Goal: Task Accomplishment & Management: Use online tool/utility

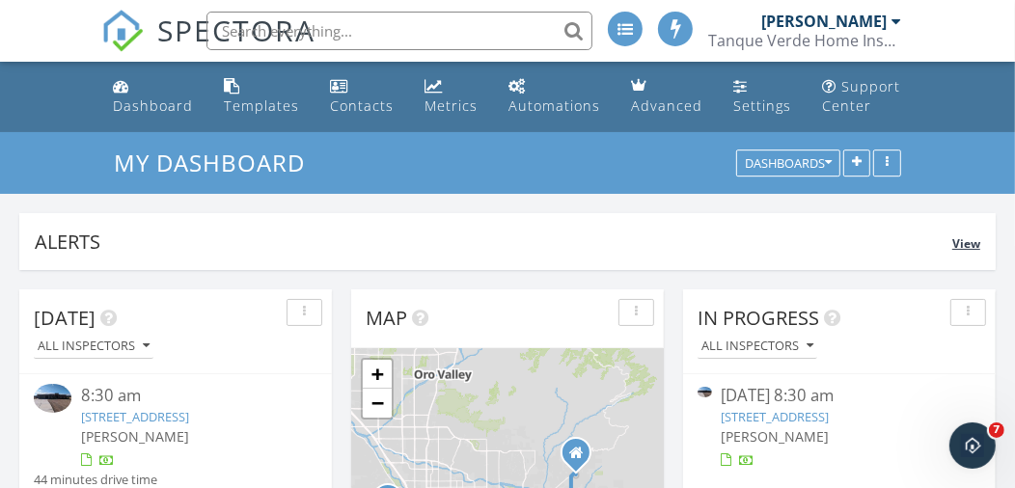
scroll to position [192, 0]
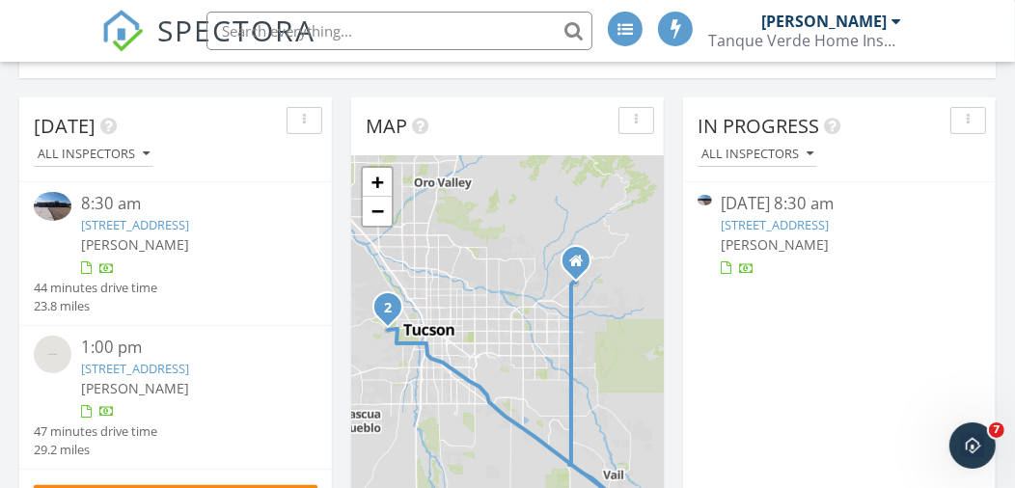
click at [784, 223] on link "1192 Range Rider Pl, Vail, AZ 85641" at bounding box center [775, 224] width 108 height 17
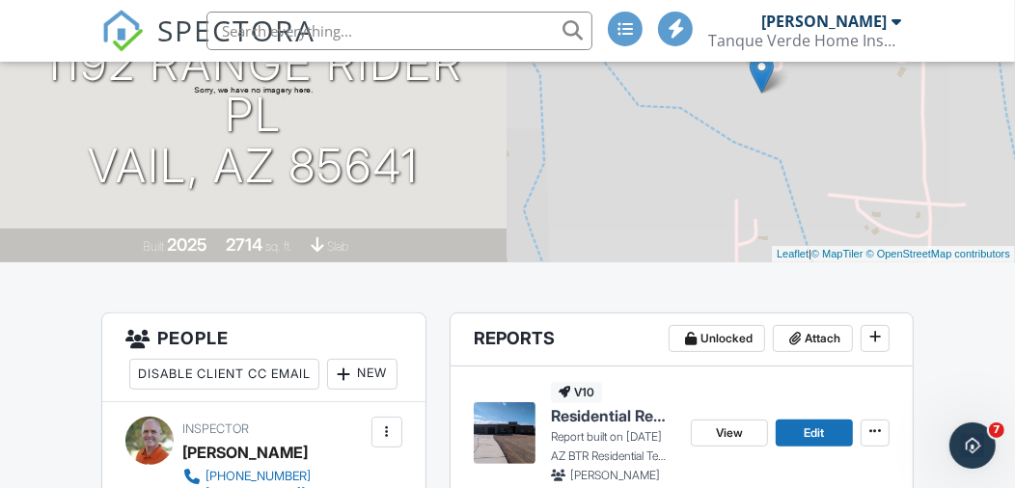
scroll to position [385, 0]
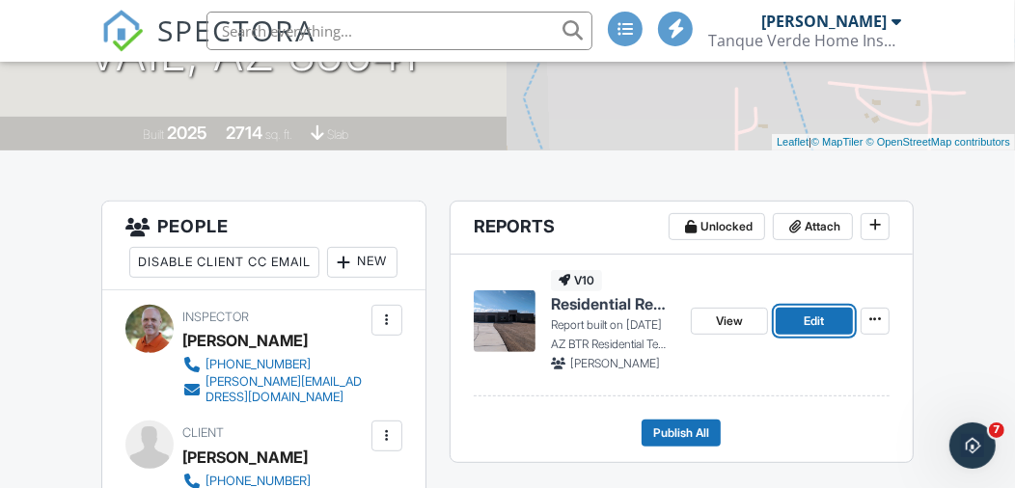
click at [801, 321] on link "Edit" at bounding box center [813, 321] width 77 height 27
